Goal: Book appointment/travel/reservation

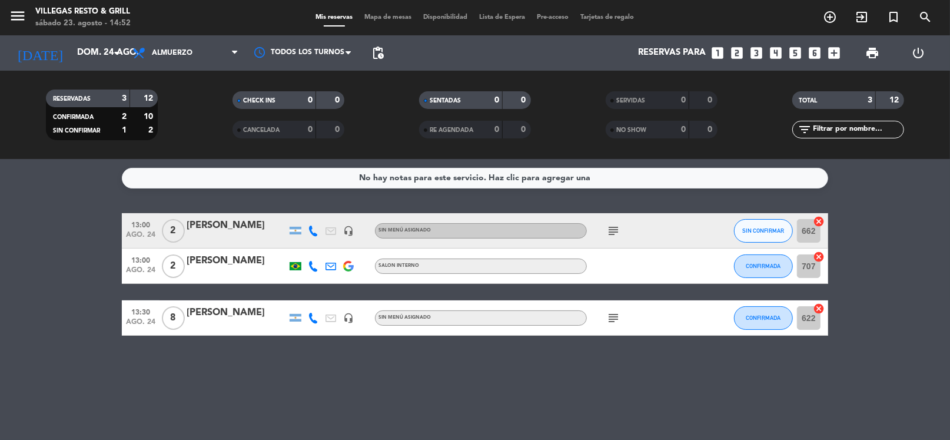
click at [793, 55] on icon "looks_5" at bounding box center [795, 52] width 15 height 15
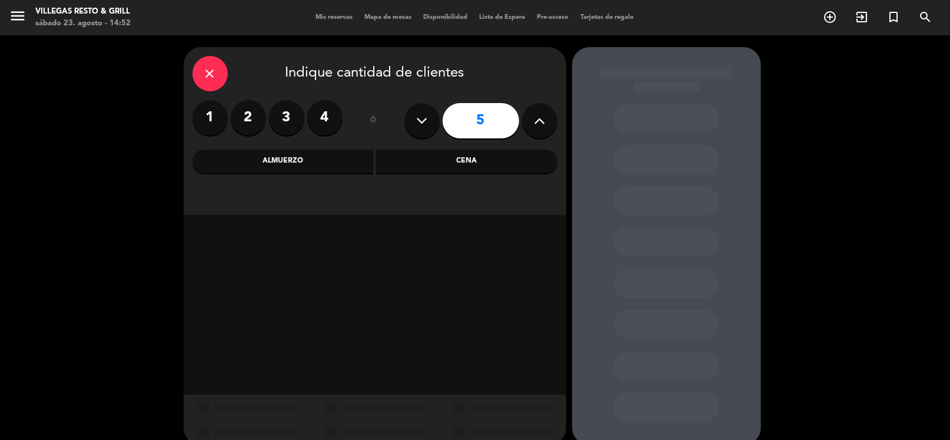
drag, startPoint x: 418, startPoint y: 164, endPoint x: 386, endPoint y: 179, distance: 35.6
click at [418, 165] on div "Cena" at bounding box center [466, 162] width 181 height 24
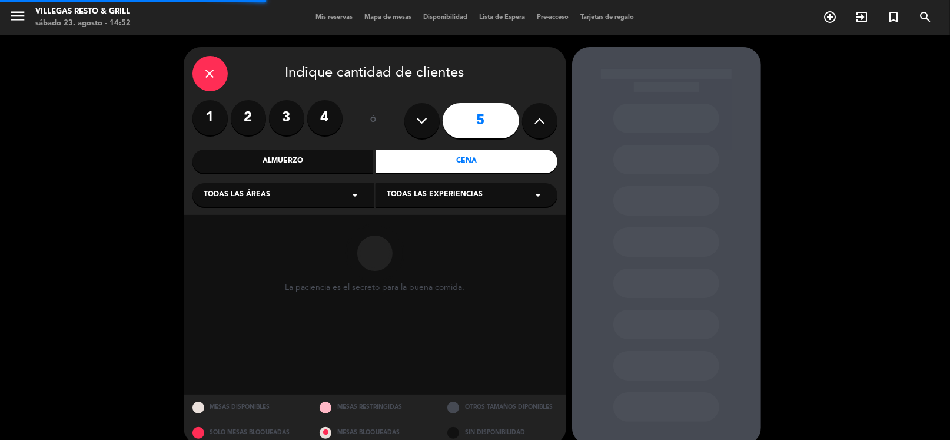
click at [343, 188] on div "Todas las áreas arrow_drop_down" at bounding box center [283, 195] width 182 height 24
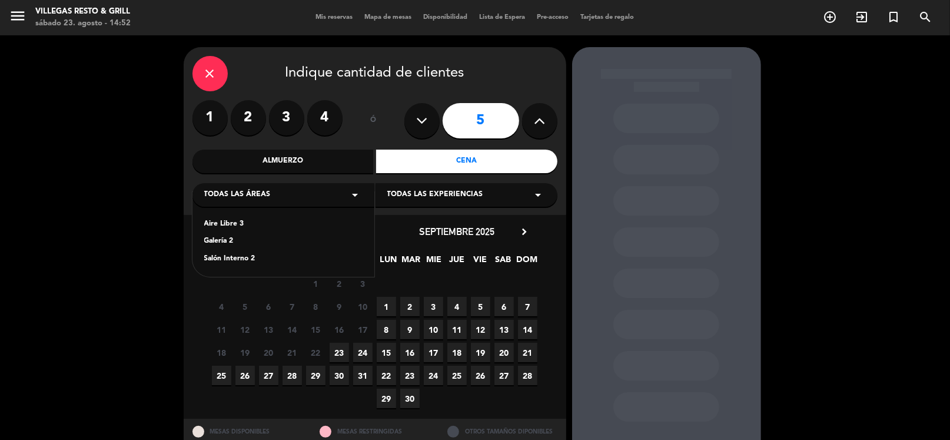
drag, startPoint x: 235, startPoint y: 262, endPoint x: 278, endPoint y: 281, distance: 47.2
click at [235, 263] on div "Salón Interno 2" at bounding box center [283, 259] width 158 height 12
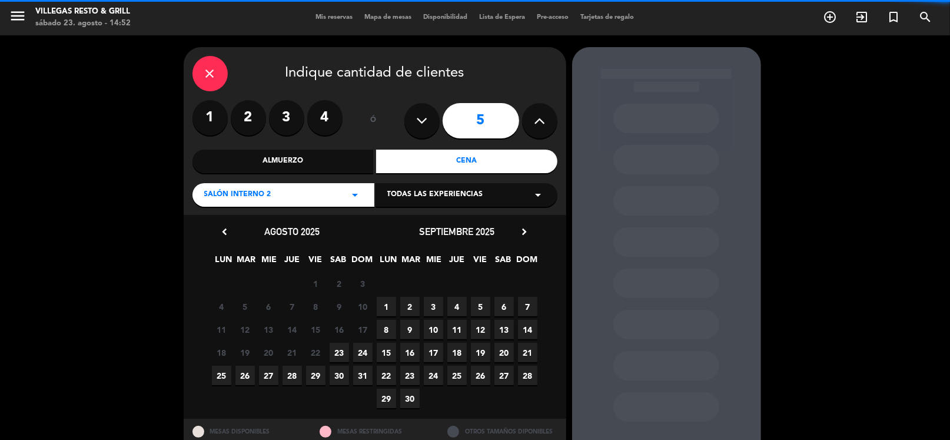
click at [333, 351] on span "23" at bounding box center [339, 352] width 19 height 19
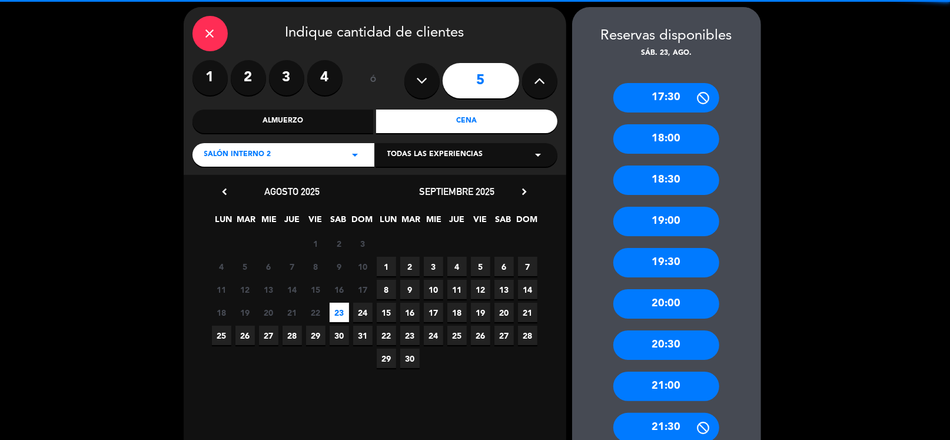
scroll to position [158, 0]
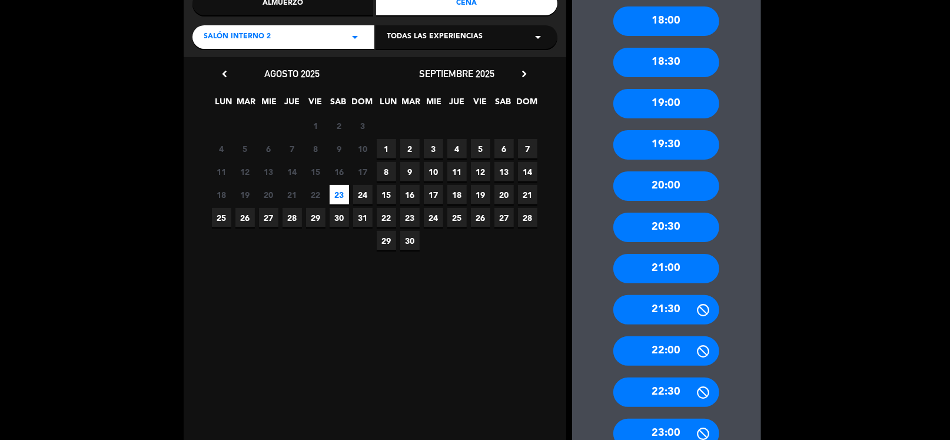
click at [661, 350] on div "22:00" at bounding box center [666, 350] width 106 height 29
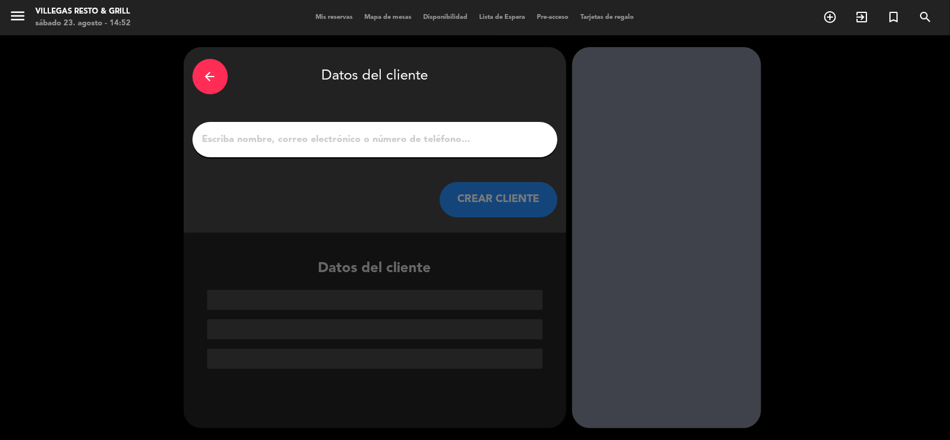
click at [350, 133] on input "1" at bounding box center [374, 139] width 347 height 16
paste input "[PERSON_NAME]"
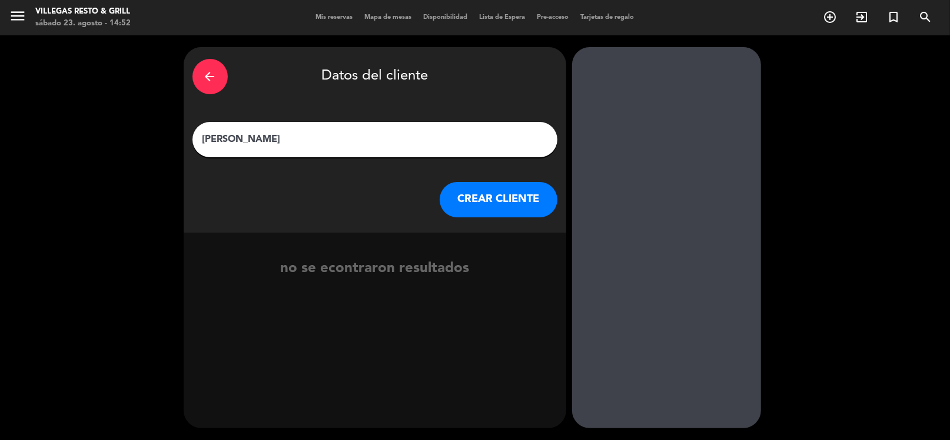
type input "[PERSON_NAME]"
click at [452, 196] on button "CREAR CLIENTE" at bounding box center [499, 199] width 118 height 35
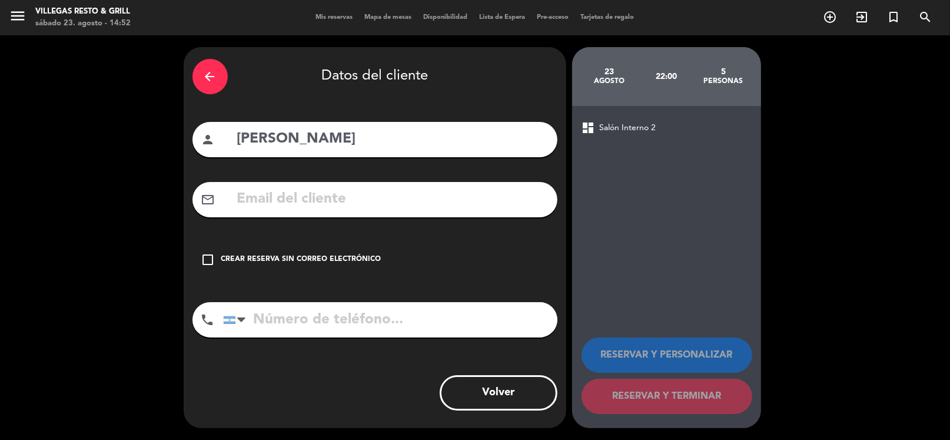
click at [366, 324] on input "tel" at bounding box center [390, 319] width 334 height 35
paste input "[PHONE_NUMBER]"
type input "[PHONE_NUMBER]"
click at [373, 253] on div "check_box_outline_blank Crear reserva sin correo electrónico" at bounding box center [374, 259] width 365 height 35
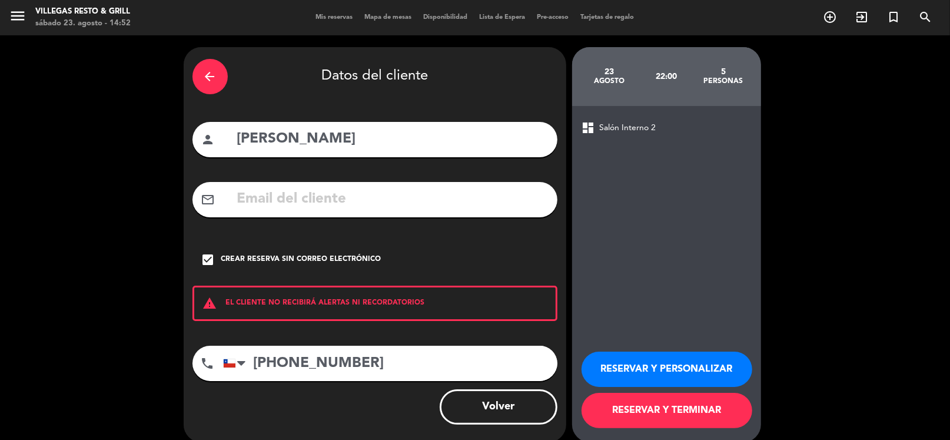
click at [646, 368] on button "RESERVAR Y PERSONALIZAR" at bounding box center [667, 368] width 171 height 35
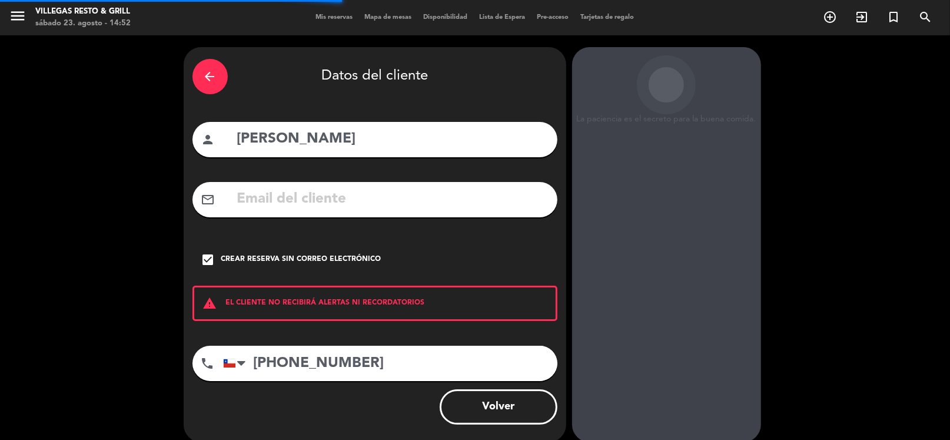
scroll to position [31, 0]
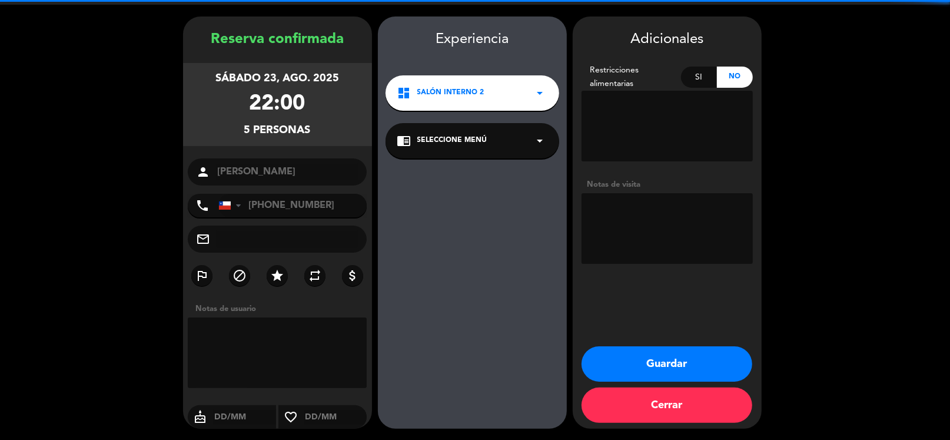
click at [665, 237] on textarea at bounding box center [667, 228] width 171 height 71
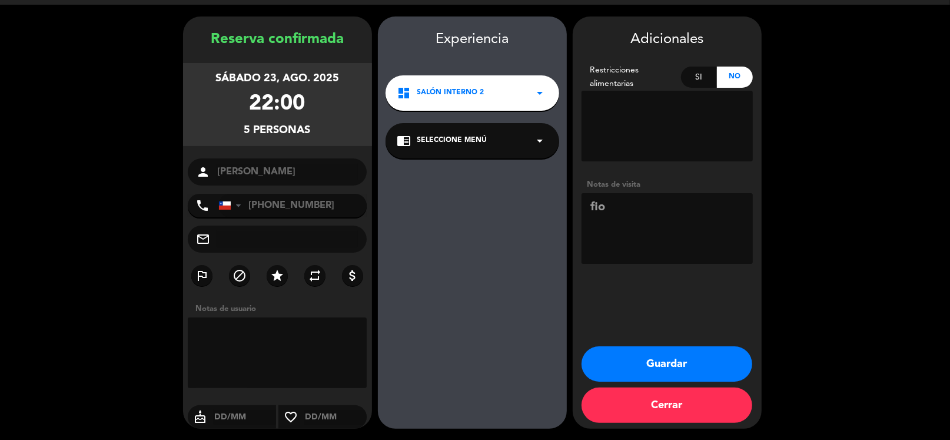
type textarea "fio"
click at [656, 353] on button "Guardar" at bounding box center [667, 363] width 171 height 35
